Goal: Register for event/course

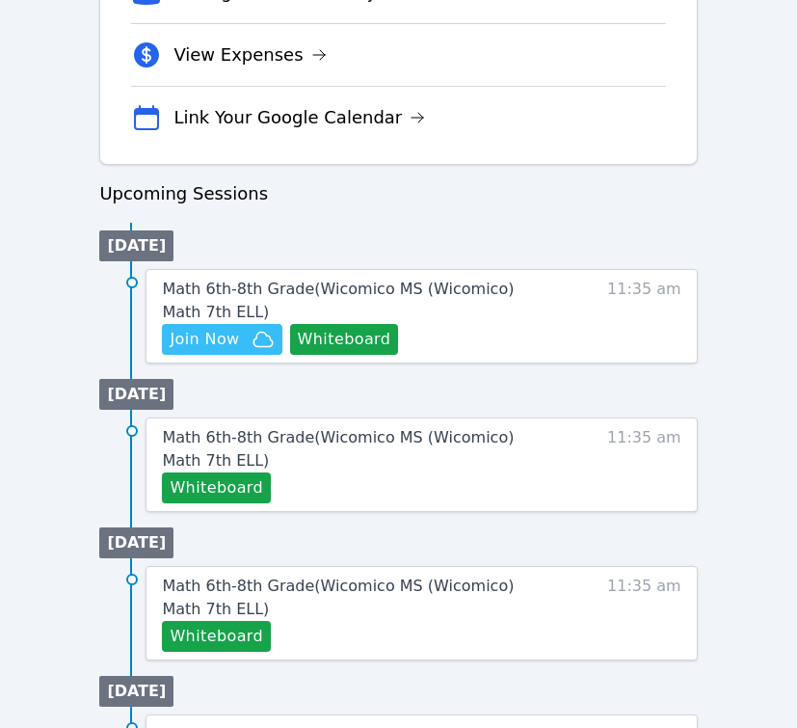
scroll to position [786, 0]
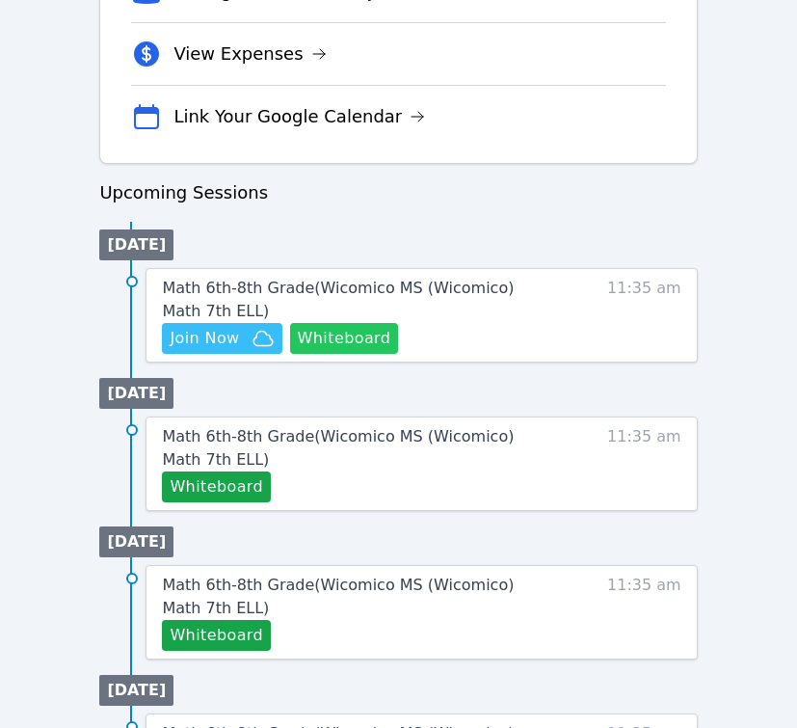
click at [349, 340] on button "Whiteboard" at bounding box center [344, 338] width 109 height 31
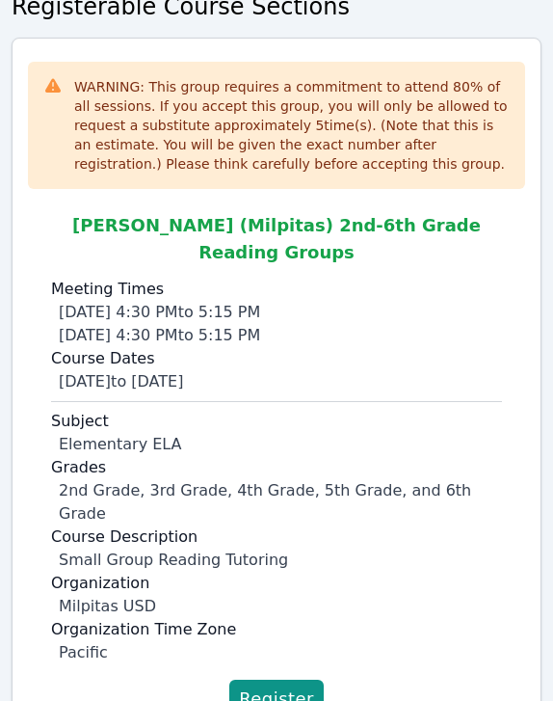
scroll to position [197, 0]
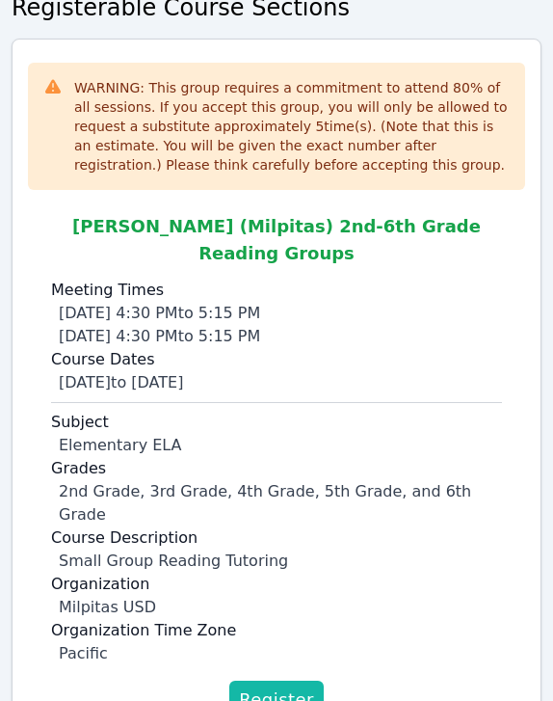
click at [269, 687] on span "Register" at bounding box center [276, 700] width 75 height 27
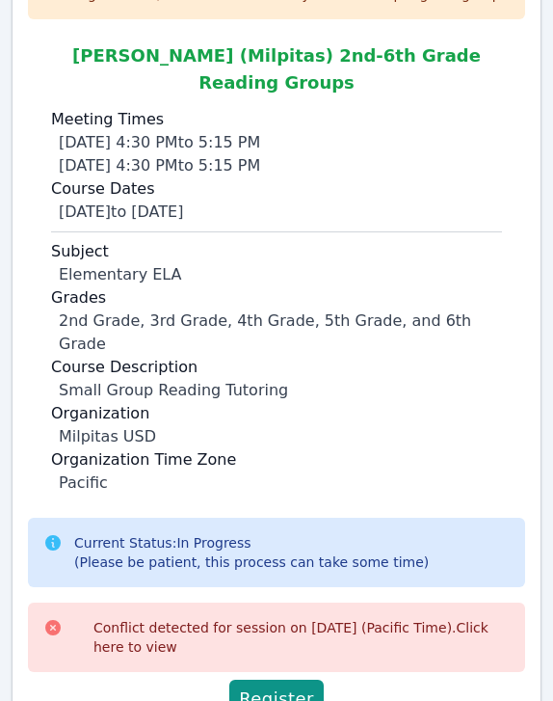
scroll to position [366, 0]
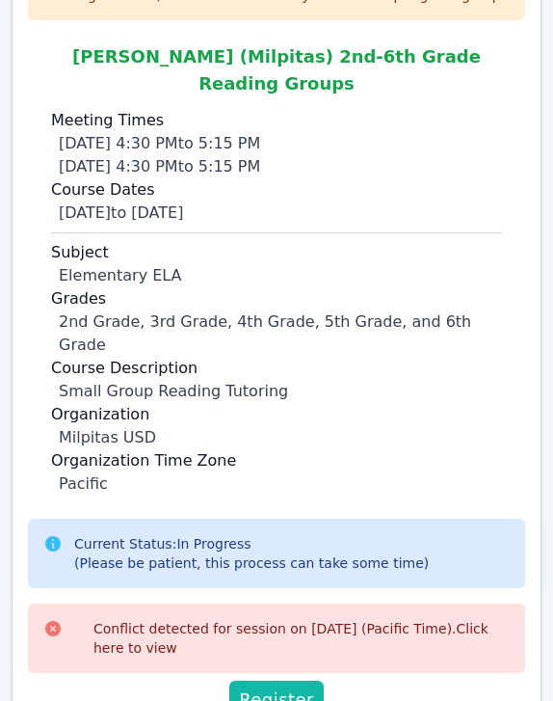
click at [278, 687] on span "Register" at bounding box center [276, 700] width 75 height 27
click at [280, 687] on span "Register" at bounding box center [276, 700] width 75 height 27
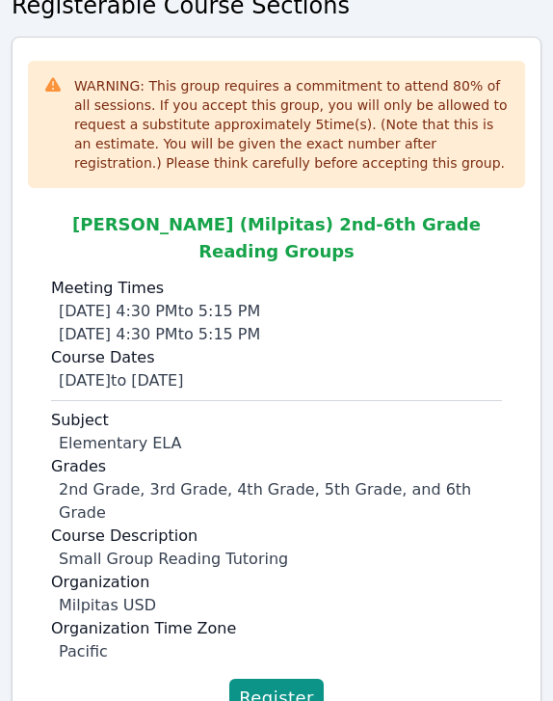
scroll to position [197, 0]
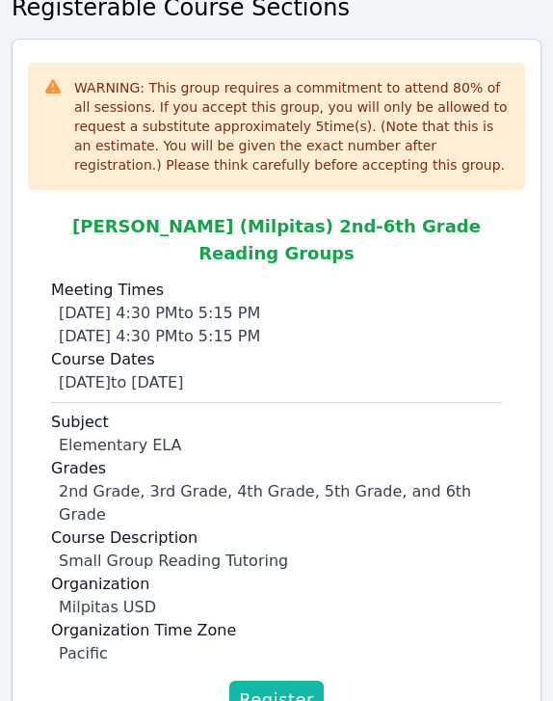
click at [281, 687] on span "Register" at bounding box center [276, 700] width 75 height 27
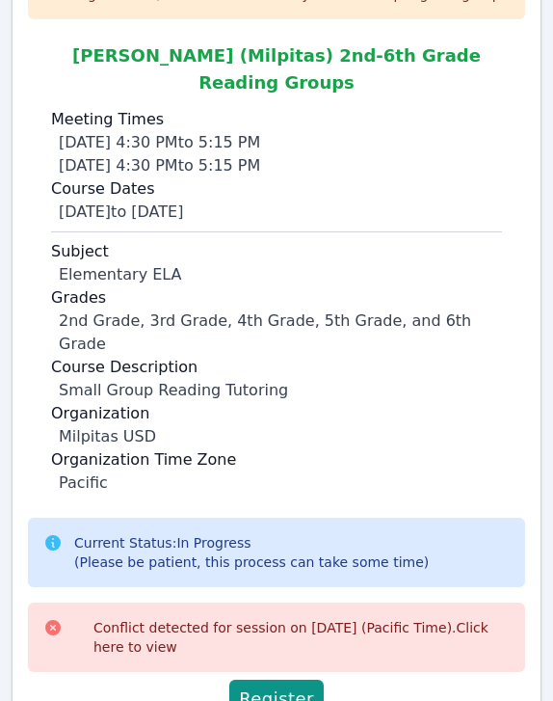
scroll to position [366, 0]
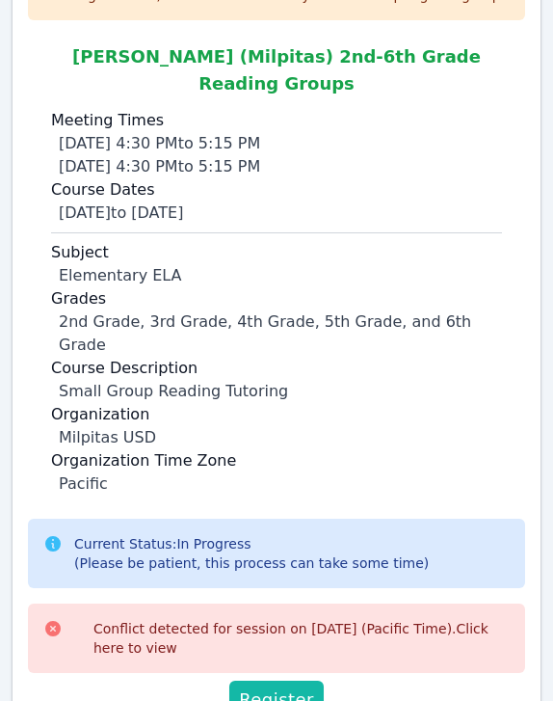
click at [286, 687] on span "Register" at bounding box center [276, 700] width 75 height 27
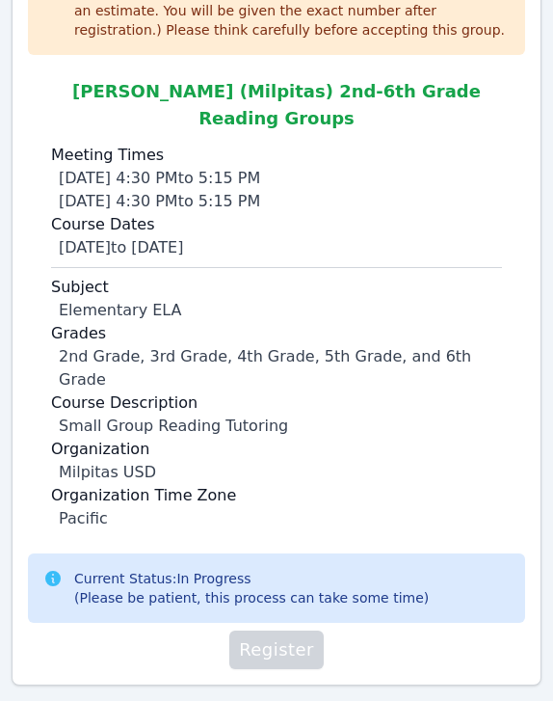
scroll to position [282, 0]
